Goal: Task Accomplishment & Management: Manage account settings

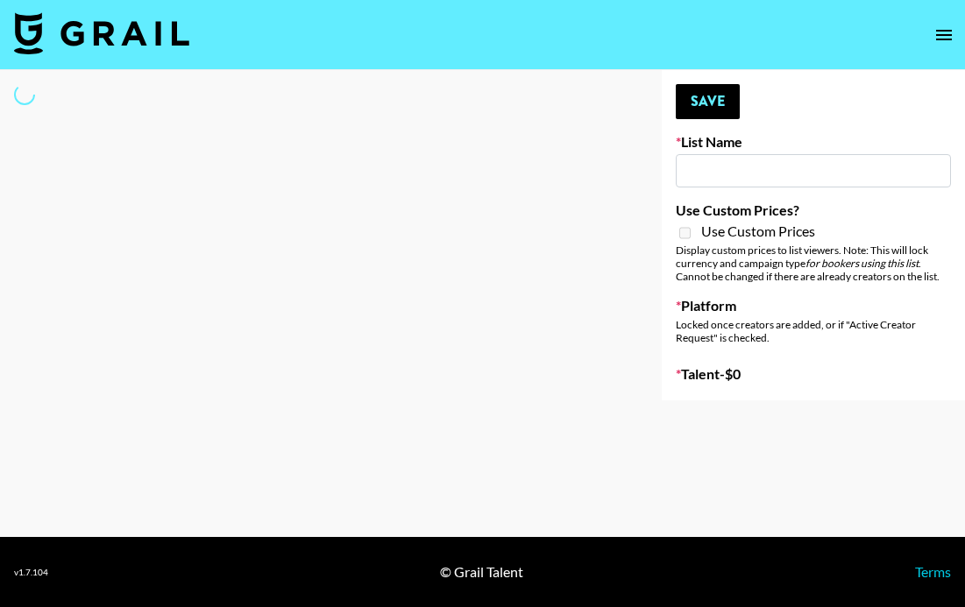
type input "Laundry Day - Supermodel"
select select "Song"
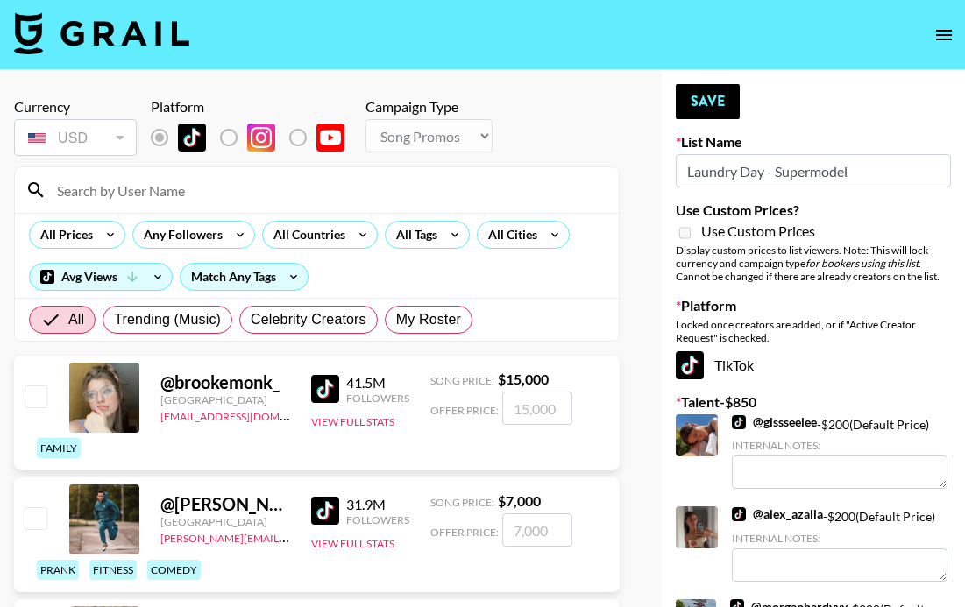
click at [122, 196] on input at bounding box center [327, 190] width 562 height 28
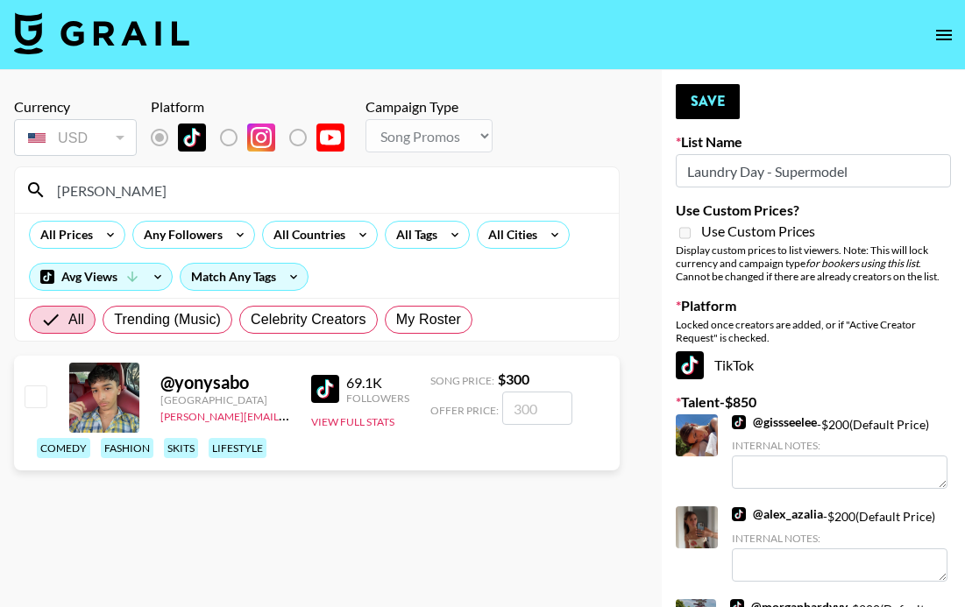
type input "[PERSON_NAME]"
click at [35, 393] on input "checkbox" at bounding box center [35, 396] width 21 height 21
checkbox input "true"
type input "300"
click at [701, 109] on button "Save" at bounding box center [708, 101] width 64 height 35
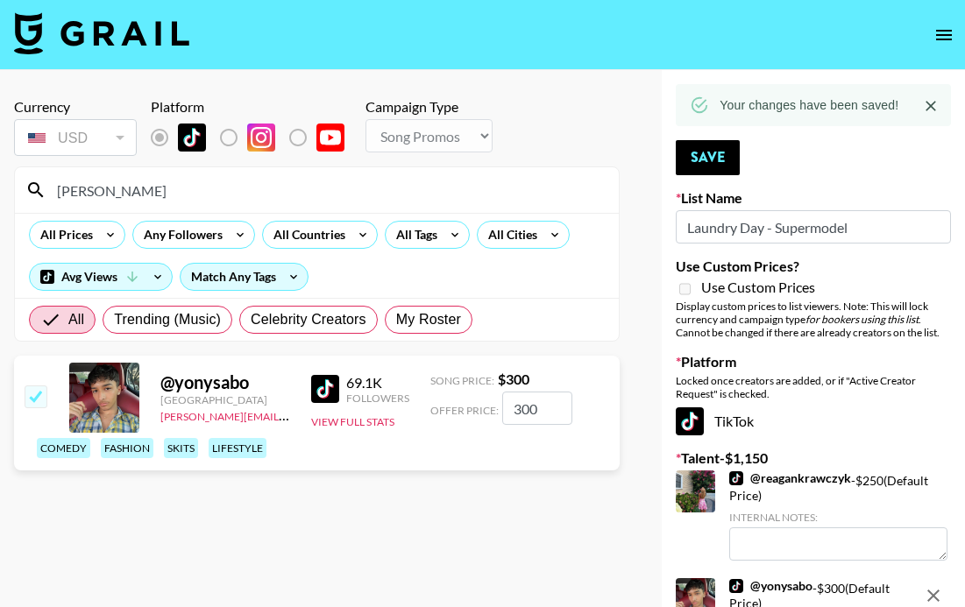
click at [176, 195] on input "[PERSON_NAME]" at bounding box center [327, 190] width 562 height 28
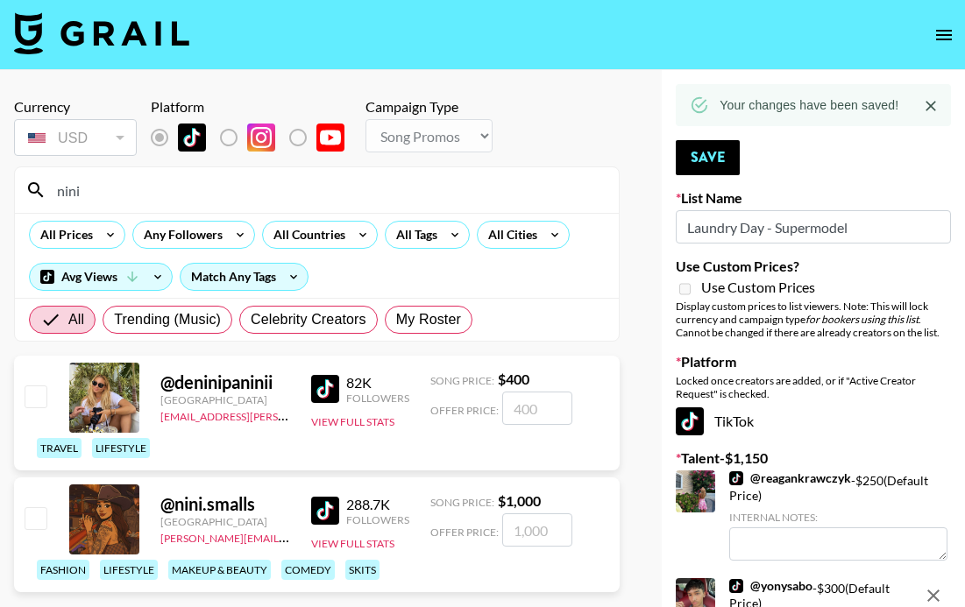
type input "nini"
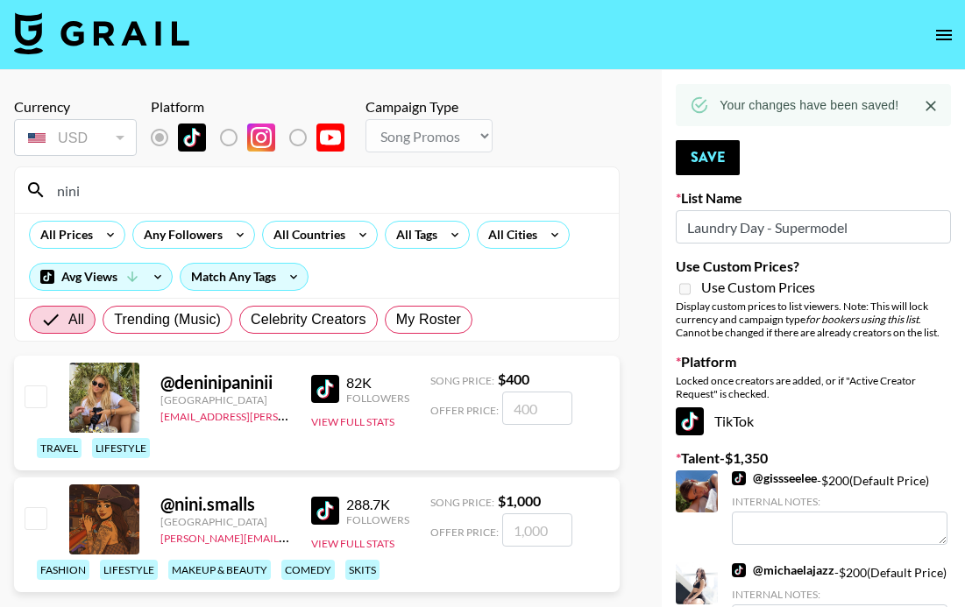
click at [40, 520] on input "checkbox" at bounding box center [35, 517] width 21 height 21
checkbox input "true"
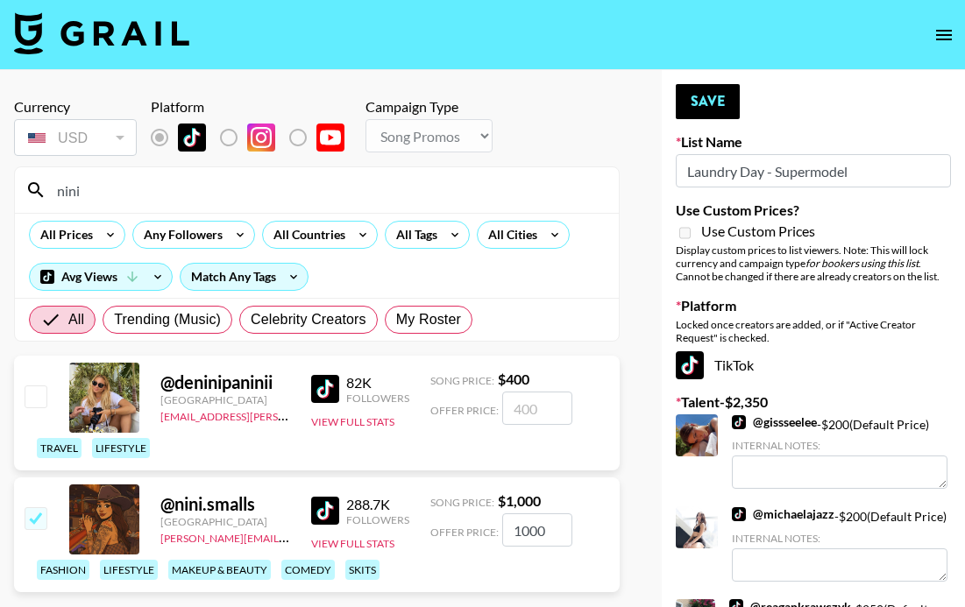
click at [521, 528] on input "1000" at bounding box center [537, 530] width 70 height 33
type input "300"
click at [721, 103] on button "Save" at bounding box center [708, 101] width 64 height 35
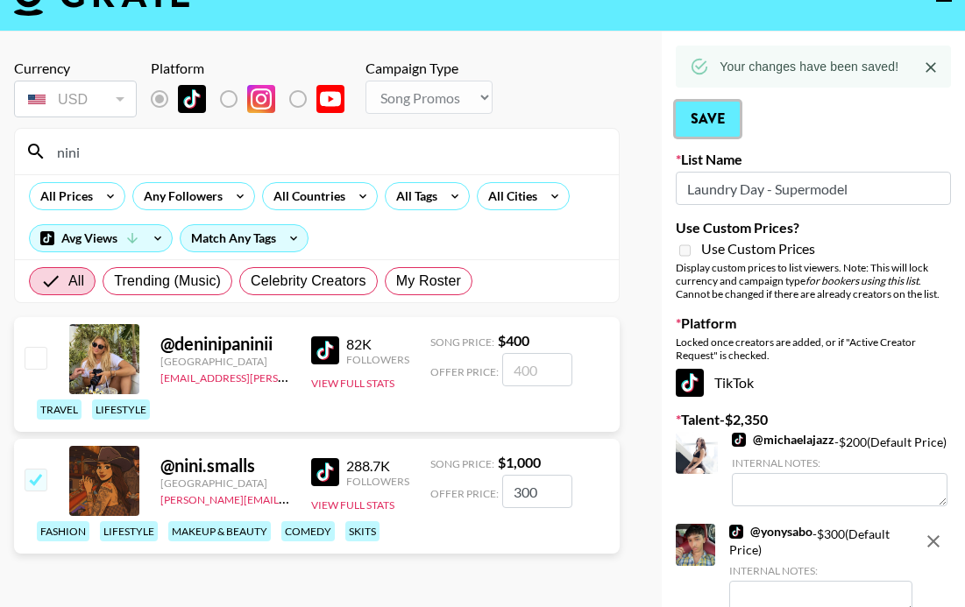
scroll to position [40, 0]
